Goal: Task Accomplishment & Management: Manage account settings

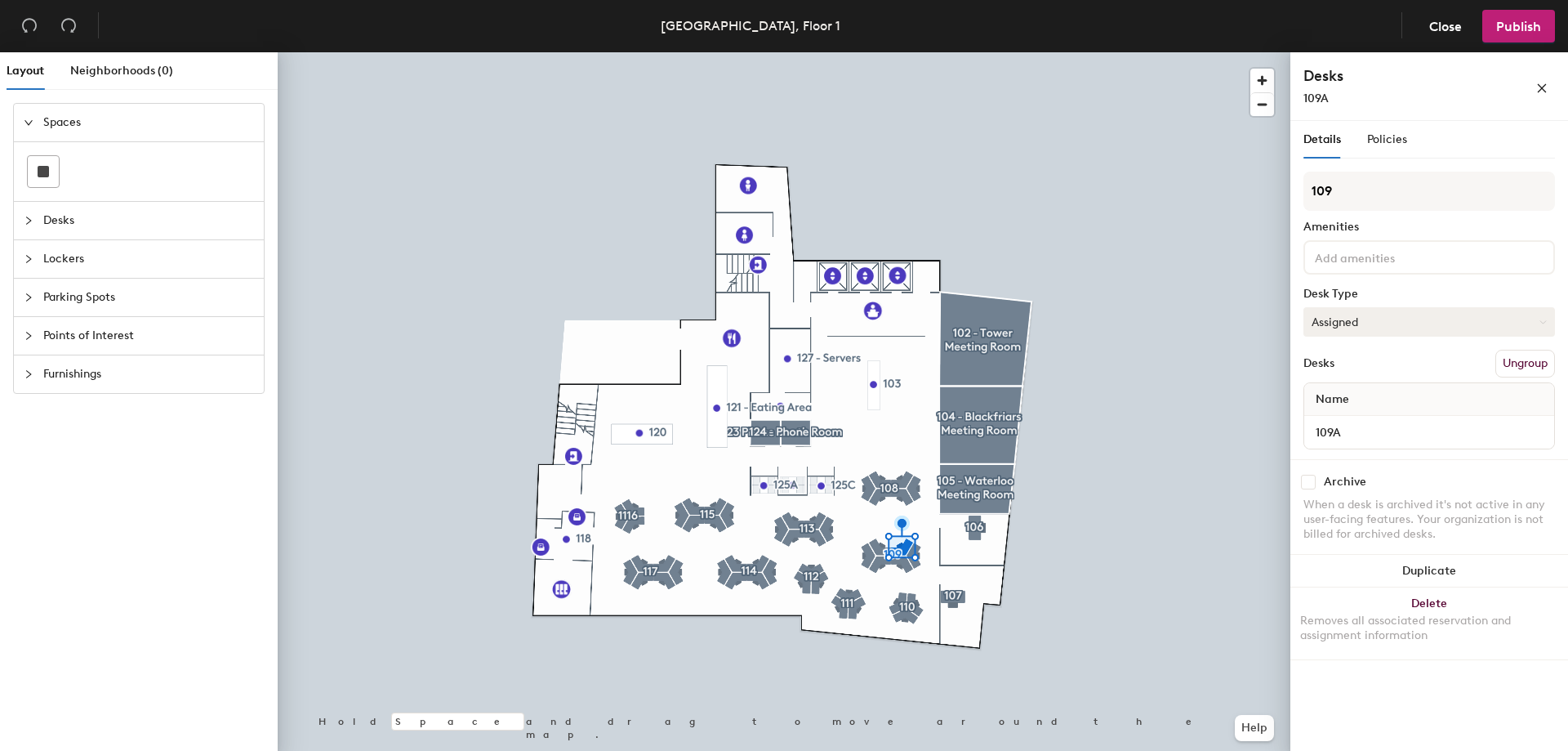
click at [1532, 325] on button "Assigned" at bounding box center [1428, 321] width 252 height 29
click at [1353, 417] on div "Hoteled" at bounding box center [1386, 422] width 163 height 25
click at [1495, 21] on button "Publish" at bounding box center [1518, 26] width 73 height 32
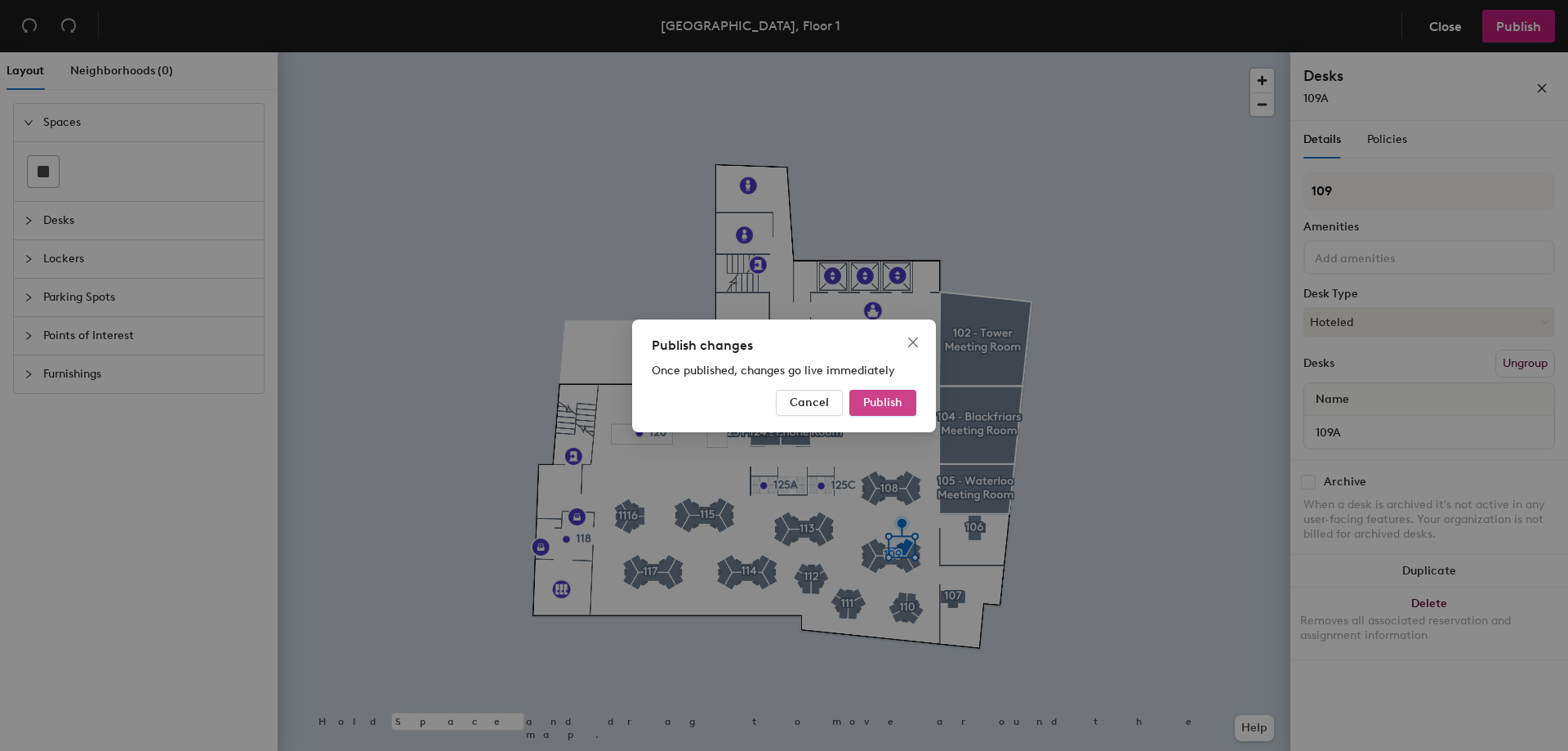
click at [877, 404] on span "Publish" at bounding box center [882, 402] width 39 height 14
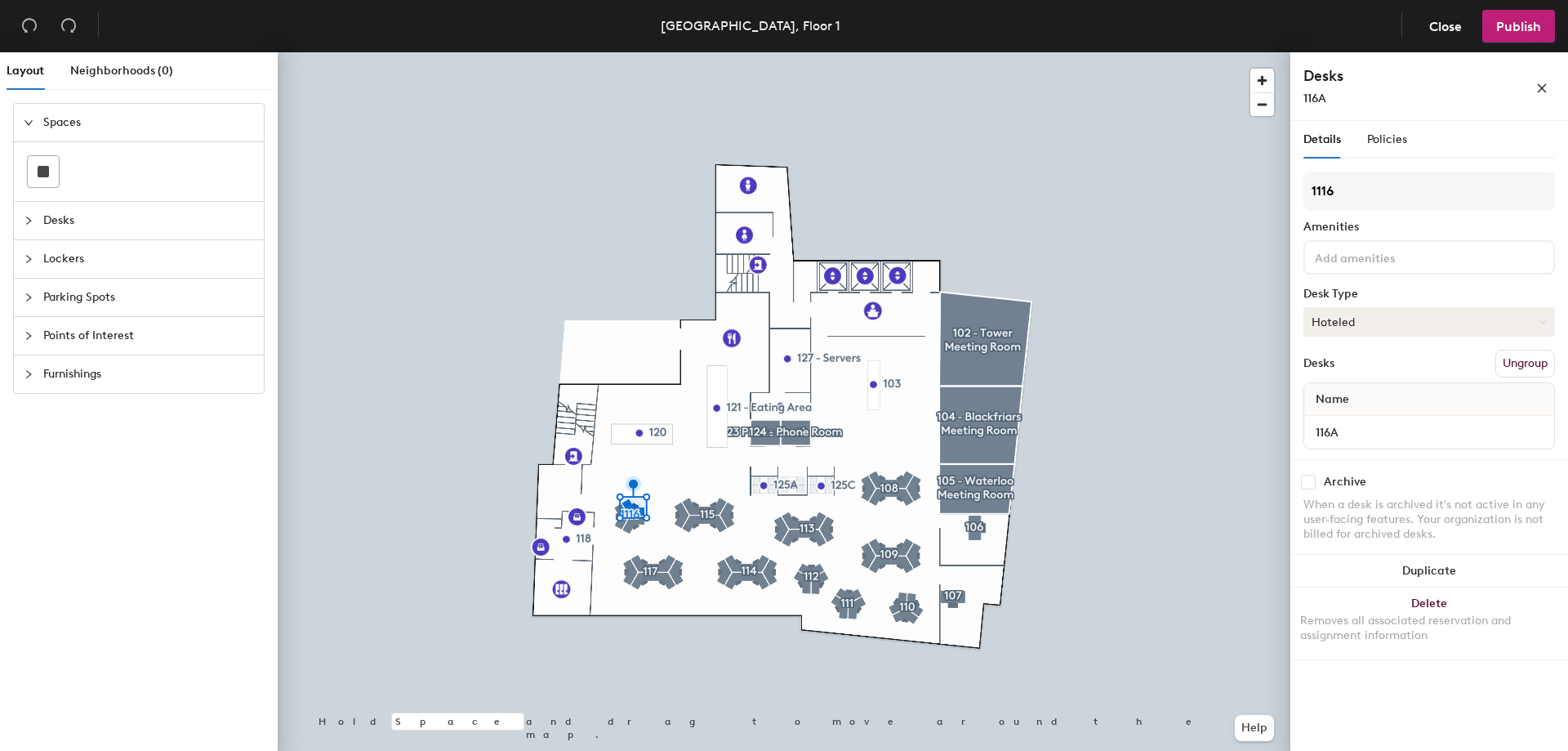
click at [1543, 323] on icon at bounding box center [1542, 322] width 8 height 8
click at [1365, 378] on div "Assigned" at bounding box center [1386, 372] width 163 height 25
click at [1376, 123] on div "Policies" at bounding box center [1387, 140] width 40 height 38
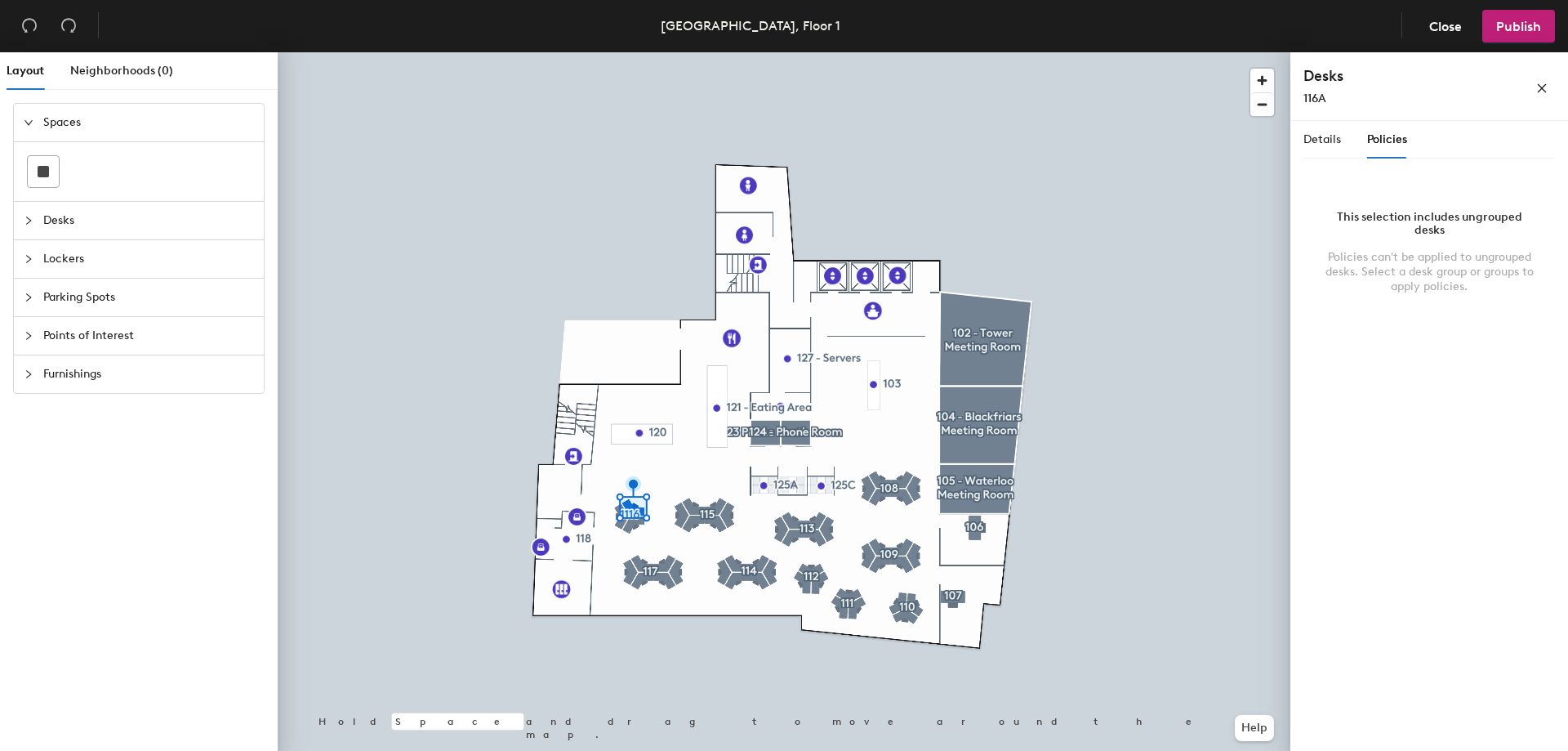
click at [1381, 138] on span "Policies" at bounding box center [1387, 139] width 40 height 14
click at [1348, 140] on div "Details Policies" at bounding box center [1354, 140] width 103 height 38
click at [1320, 139] on span "Details" at bounding box center [1322, 139] width 38 height 14
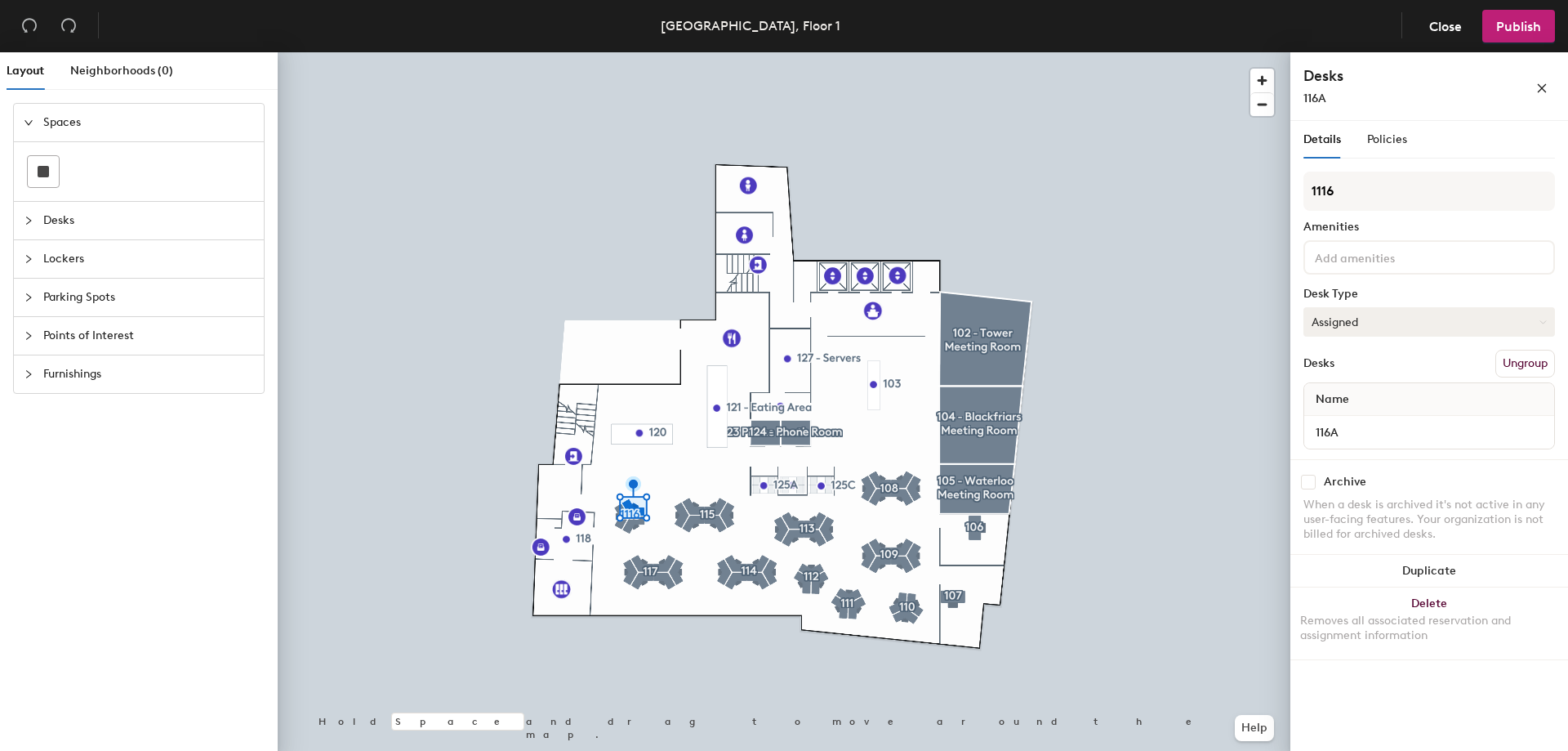
click at [1377, 326] on button "Assigned" at bounding box center [1428, 321] width 252 height 29
click at [1350, 370] on div "Assigned" at bounding box center [1386, 372] width 163 height 25
click at [1510, 32] on span "Publish" at bounding box center [1518, 27] width 45 height 15
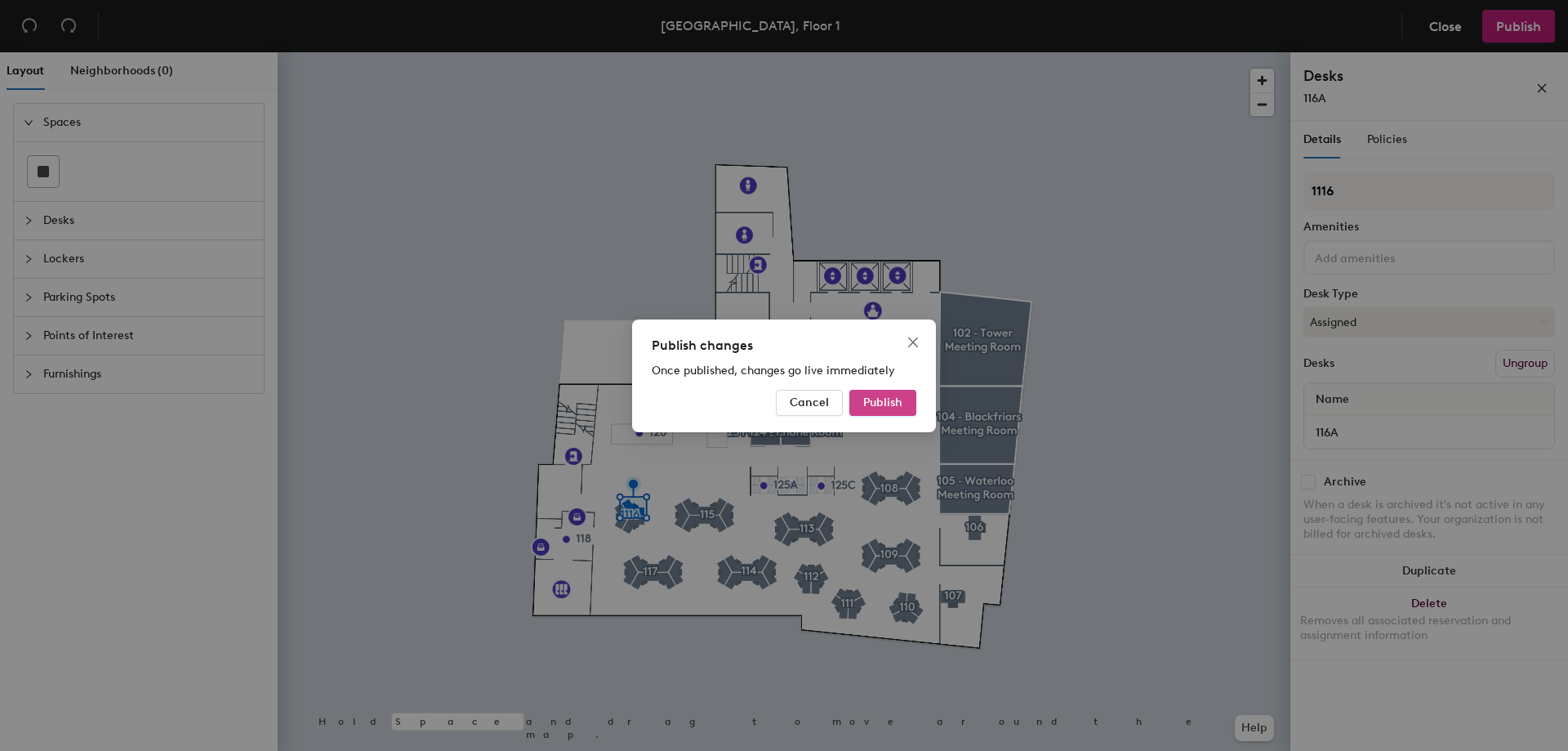
click at [896, 400] on span "Publish" at bounding box center [882, 402] width 39 height 14
